Goal: Task Accomplishment & Management: Manage account settings

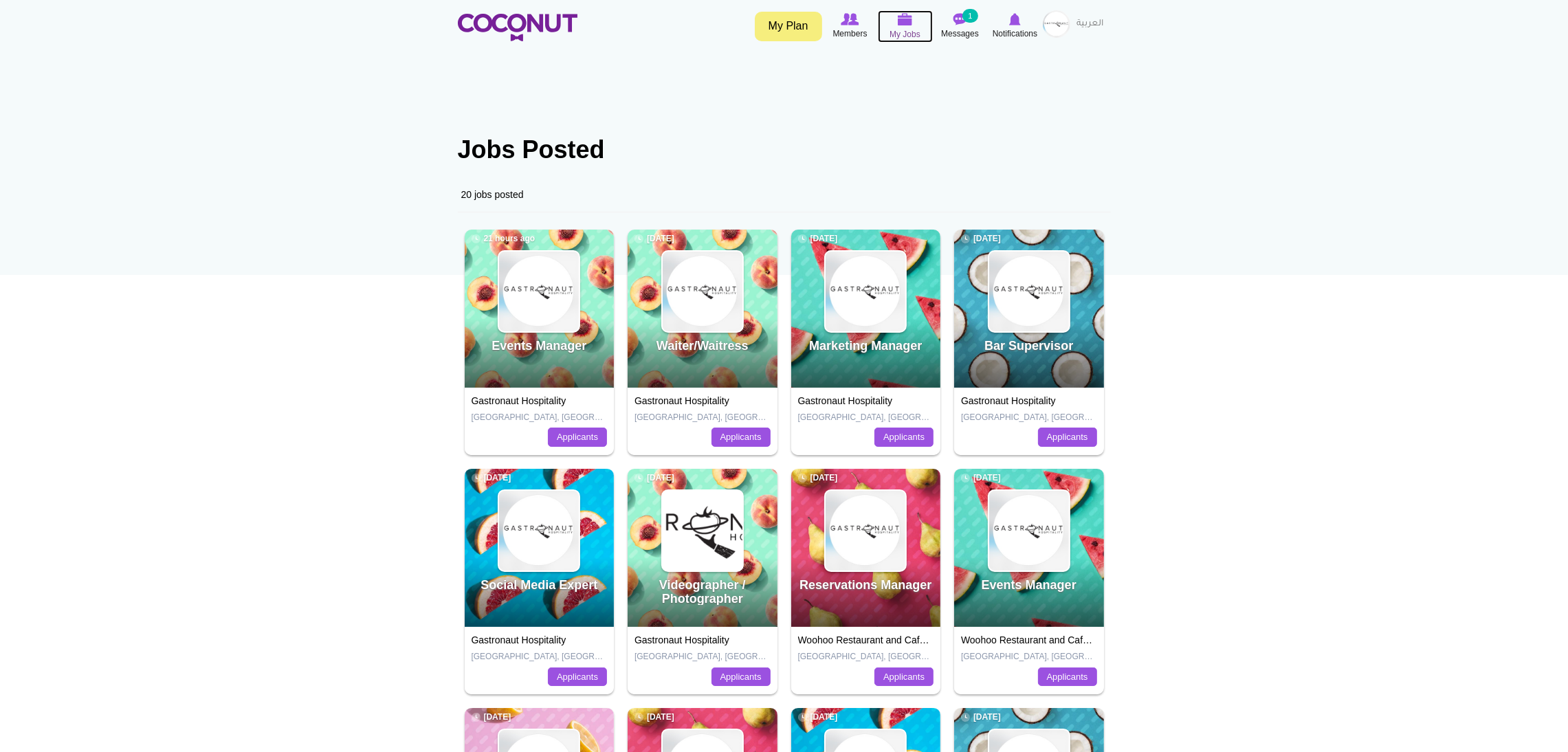
click at [894, 24] on icon at bounding box center [905, 20] width 52 height 16
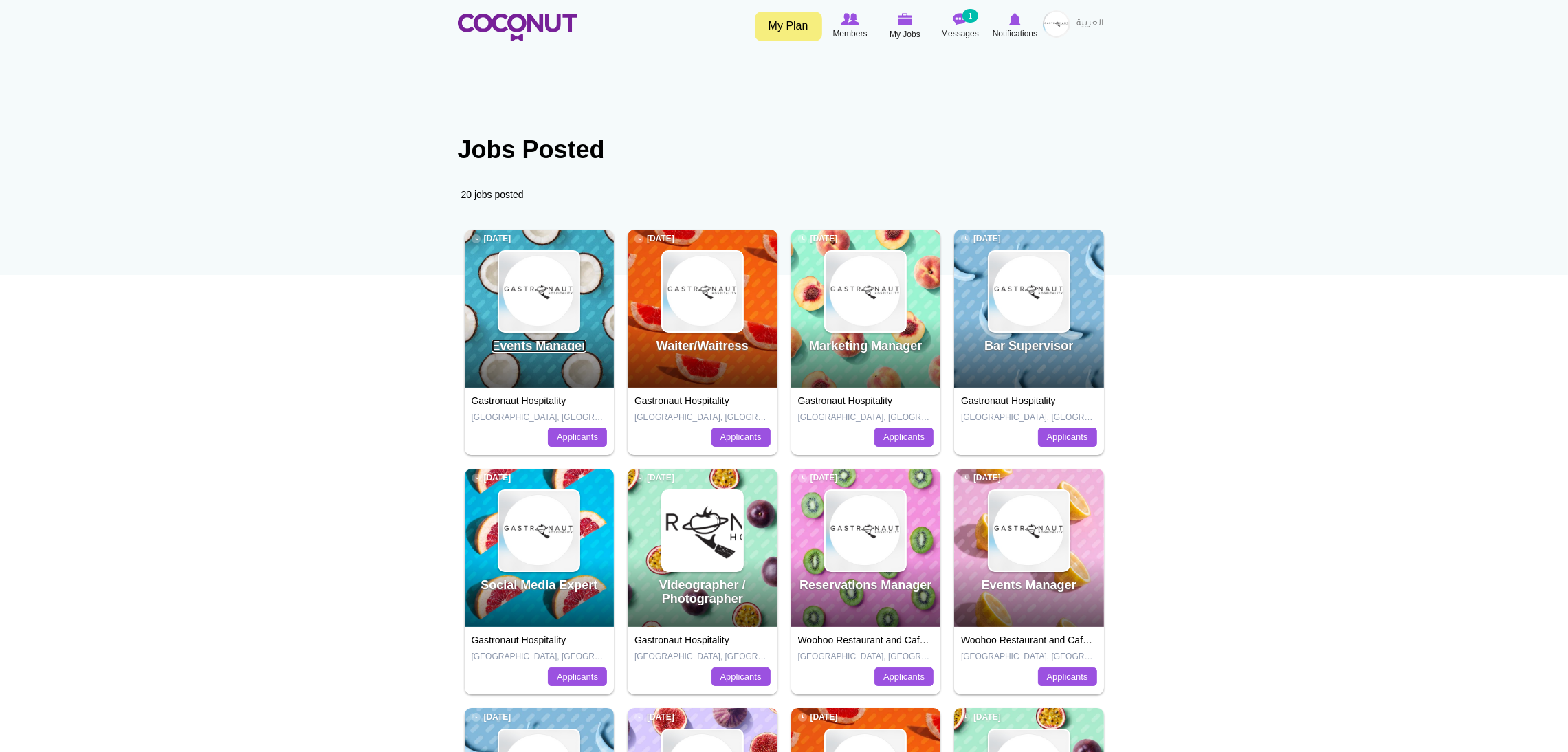
click at [550, 352] on link "Events Manager" at bounding box center [539, 345] width 95 height 13
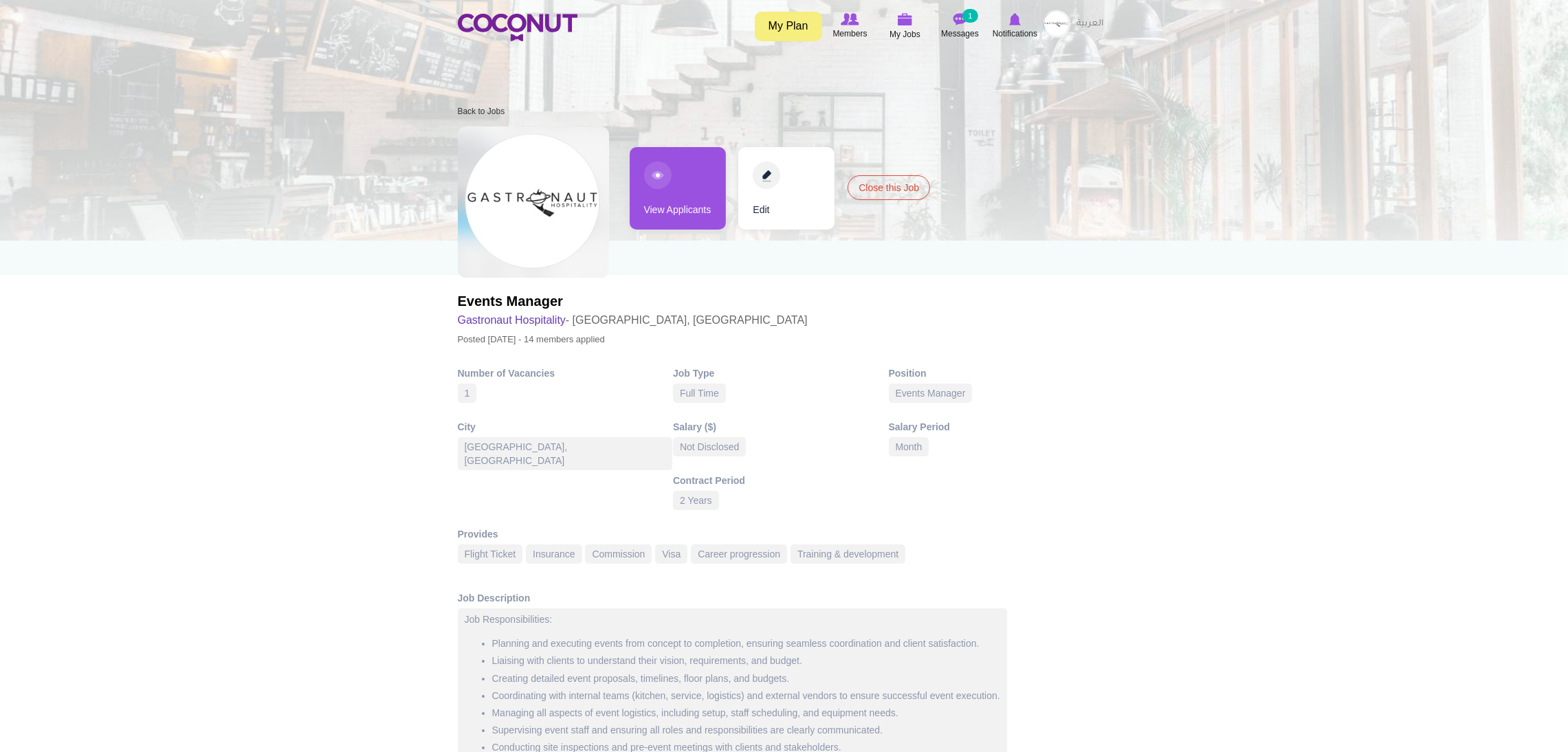
click at [689, 171] on link "View Applicants" at bounding box center [677, 188] width 96 height 83
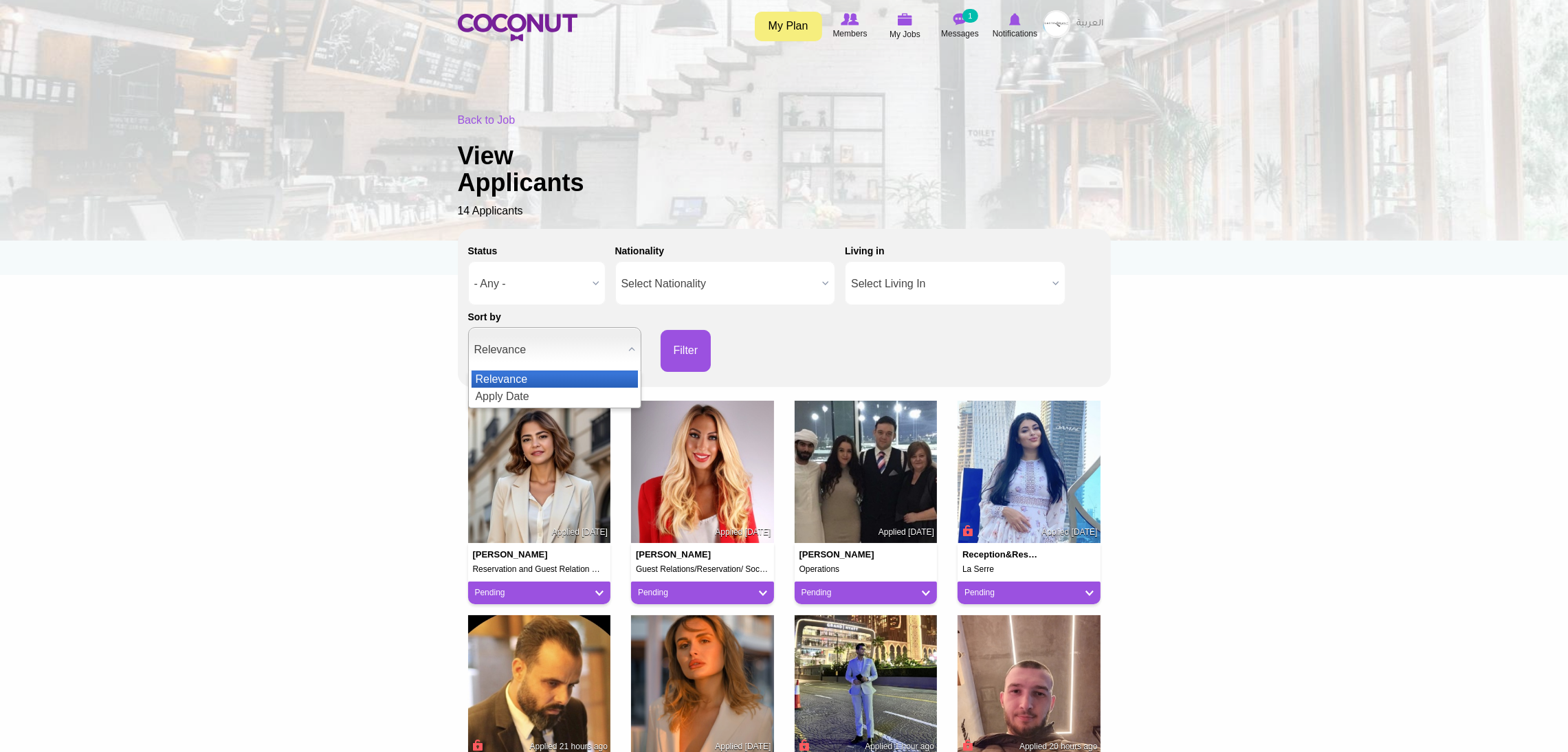
click at [545, 341] on span "Relevance" at bounding box center [548, 350] width 149 height 44
click at [541, 389] on li "Apply Date" at bounding box center [554, 396] width 166 height 17
click at [687, 351] on button "Filter" at bounding box center [686, 350] width 51 height 42
